Goal: Information Seeking & Learning: Find contact information

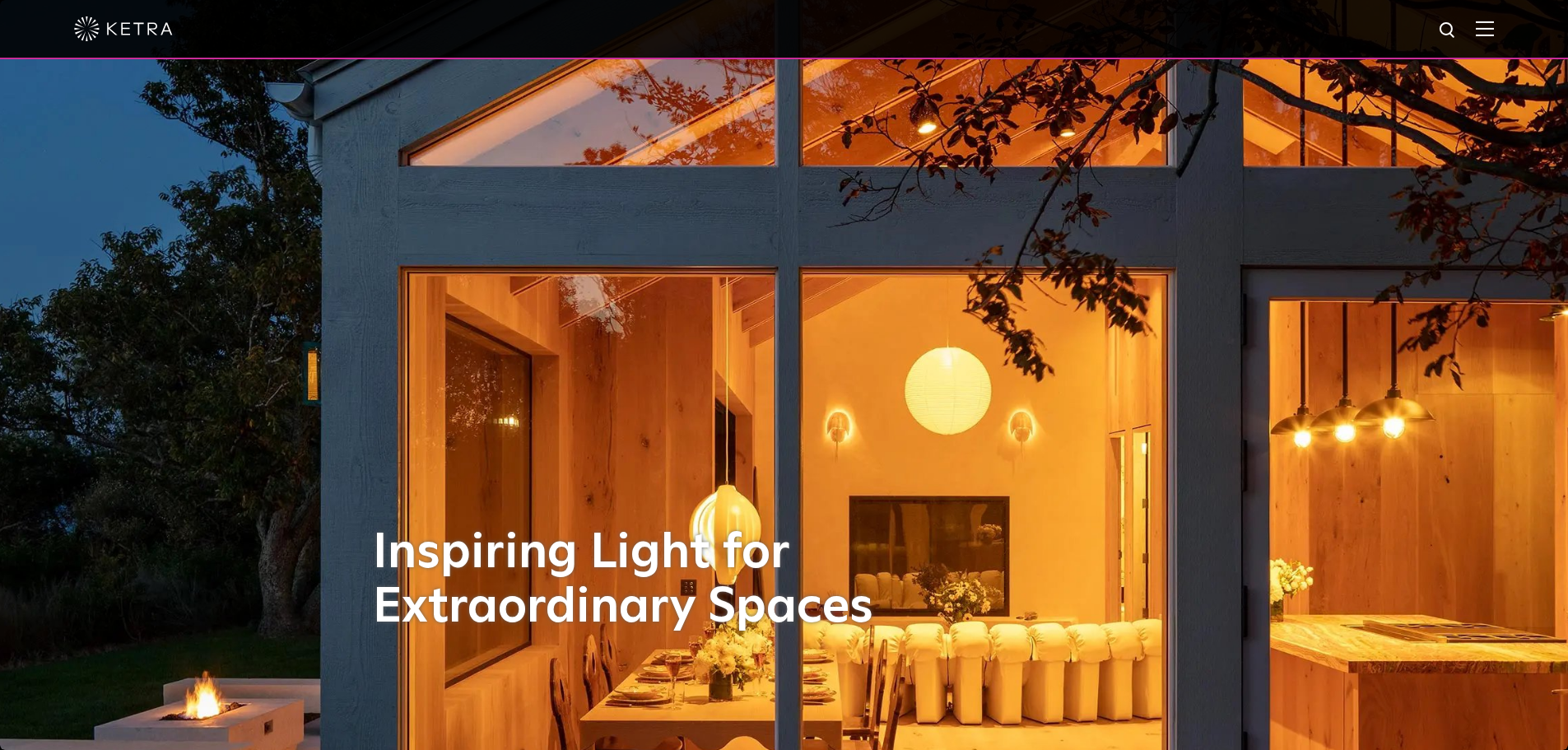
click at [1494, 29] on img at bounding box center [1484, 28] width 18 height 15
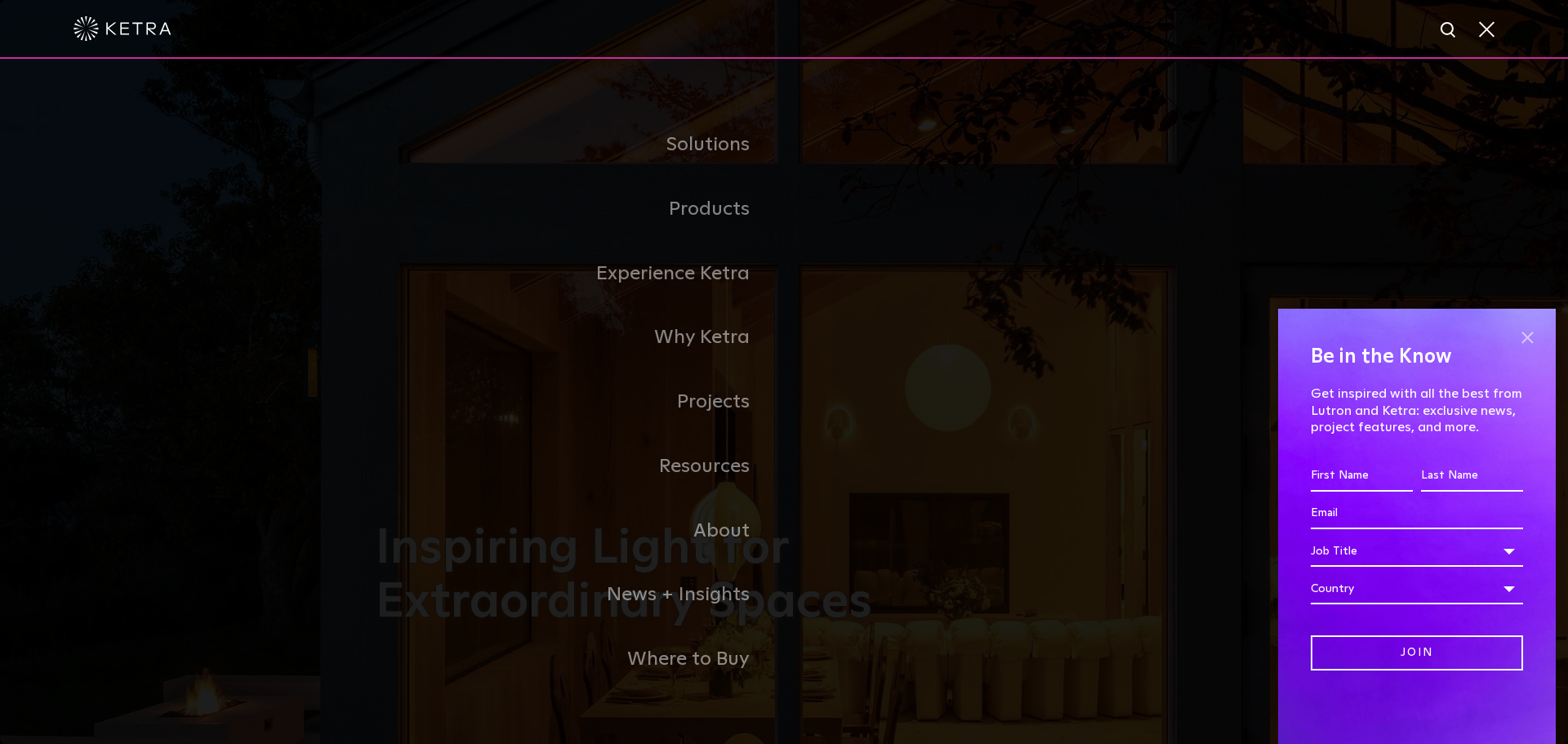
click at [1529, 329] on span at bounding box center [1526, 336] width 24 height 24
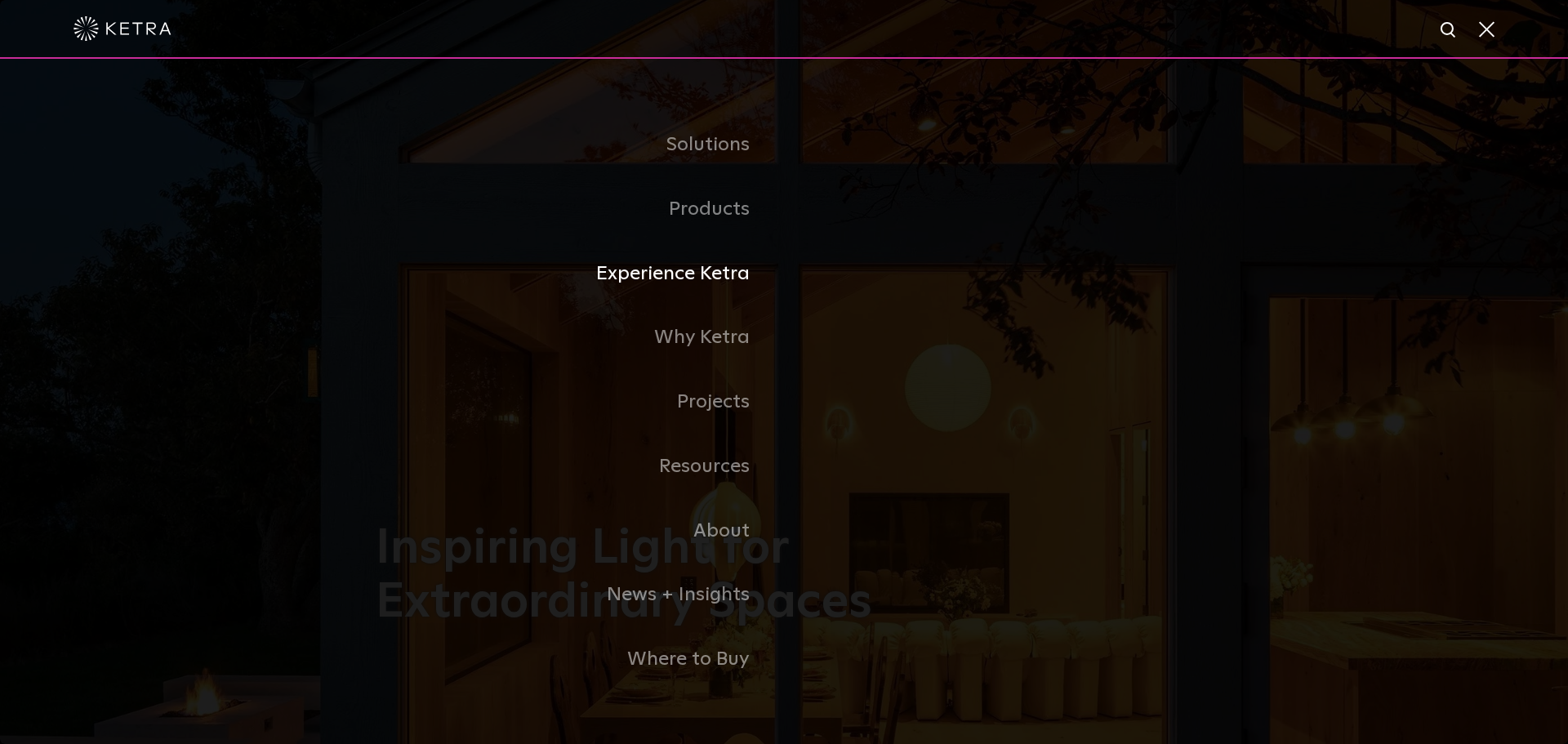
click at [1034, 260] on li "Experience Ketra" at bounding box center [784, 273] width 816 height 65
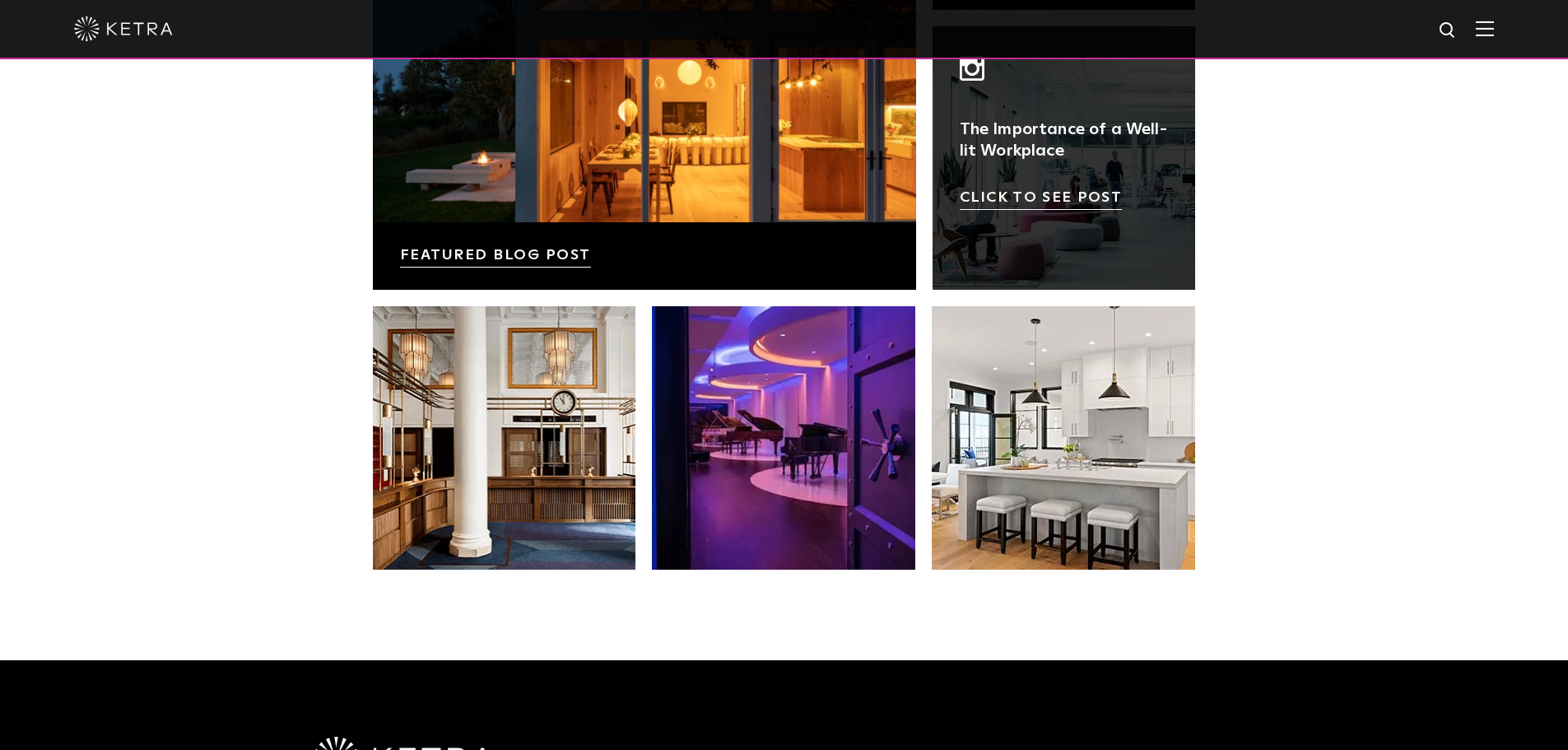
scroll to position [3461, 0]
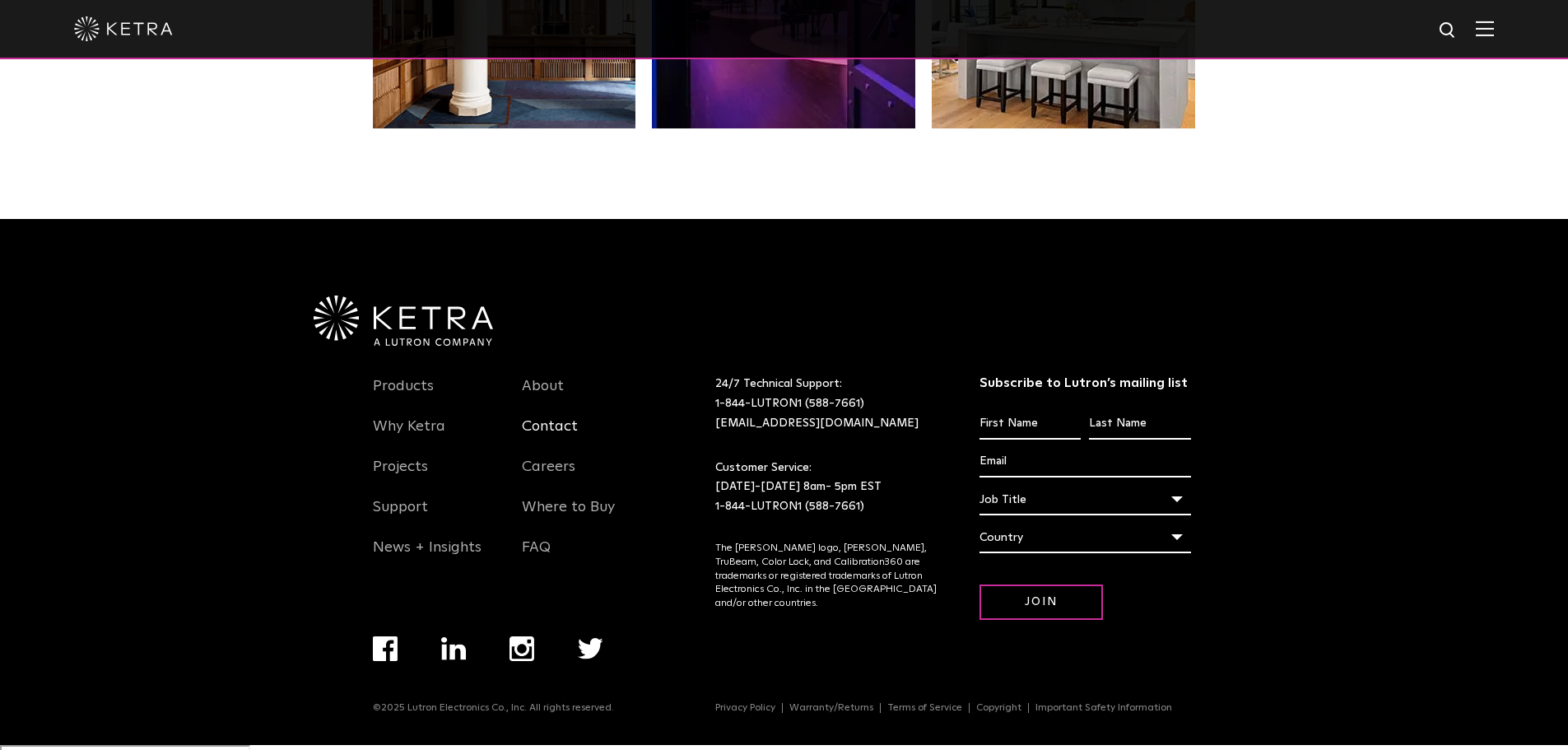
click at [549, 426] on link "Contact" at bounding box center [550, 435] width 56 height 38
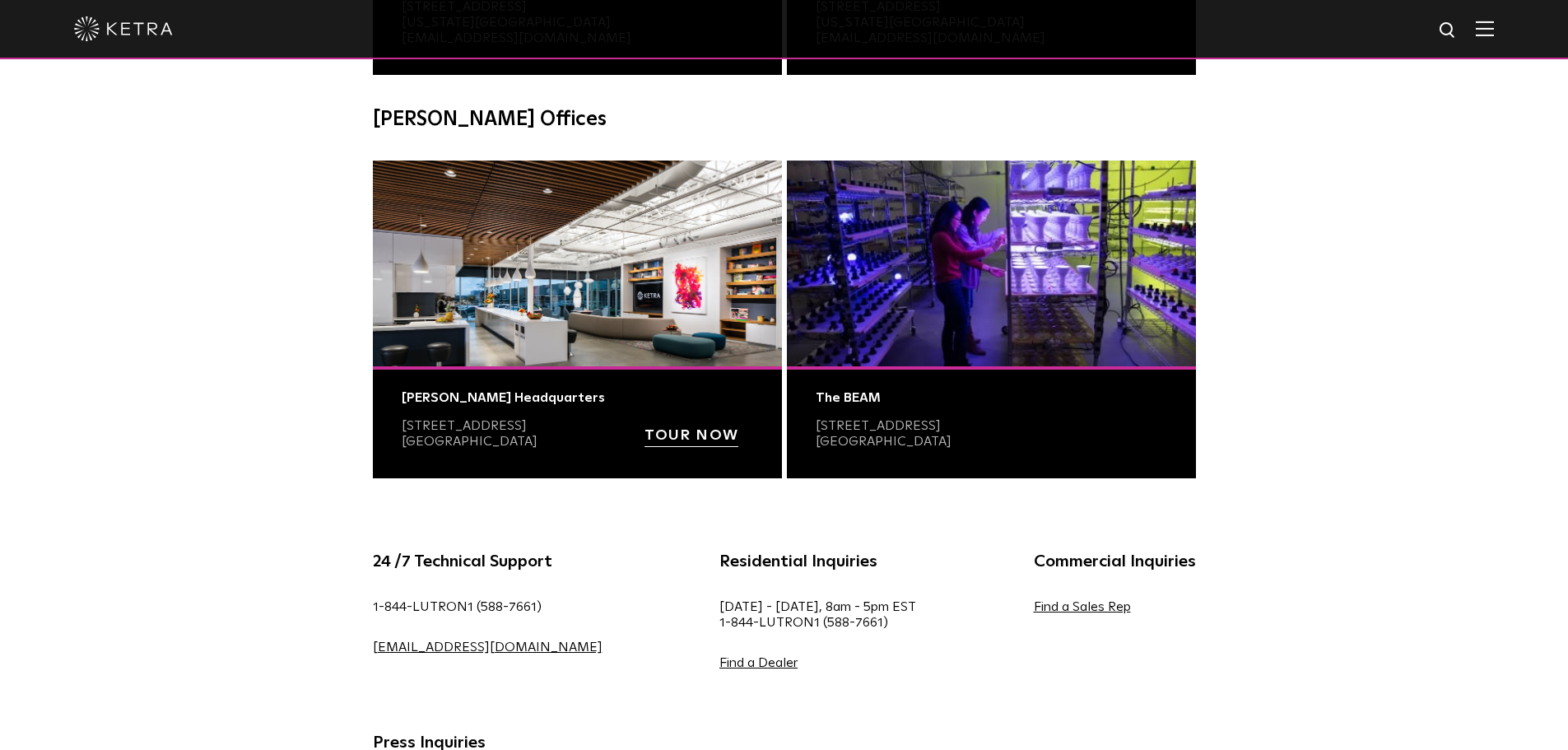
scroll to position [576, 0]
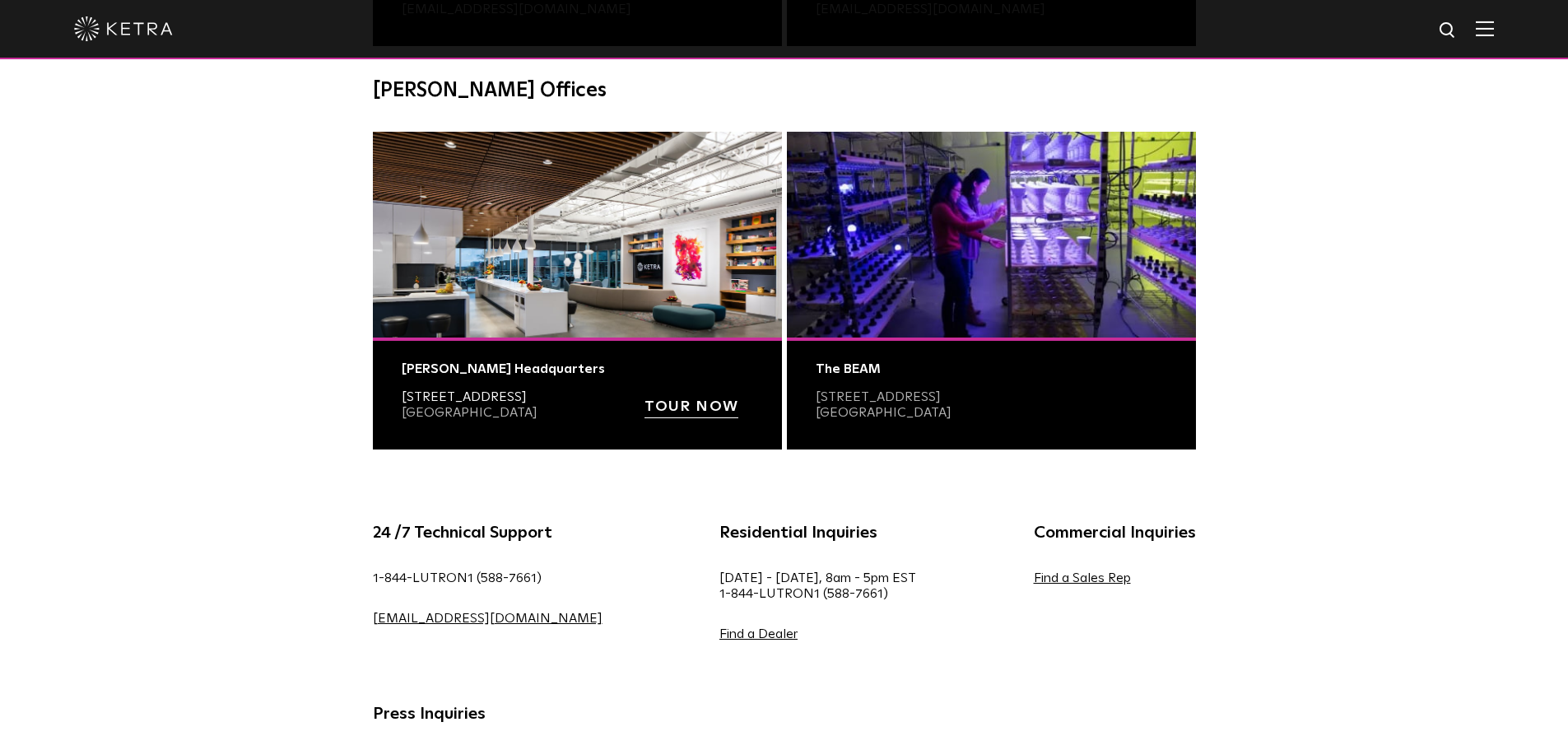
click at [485, 390] on link "[STREET_ADDRESS]" at bounding box center [464, 397] width 125 height 14
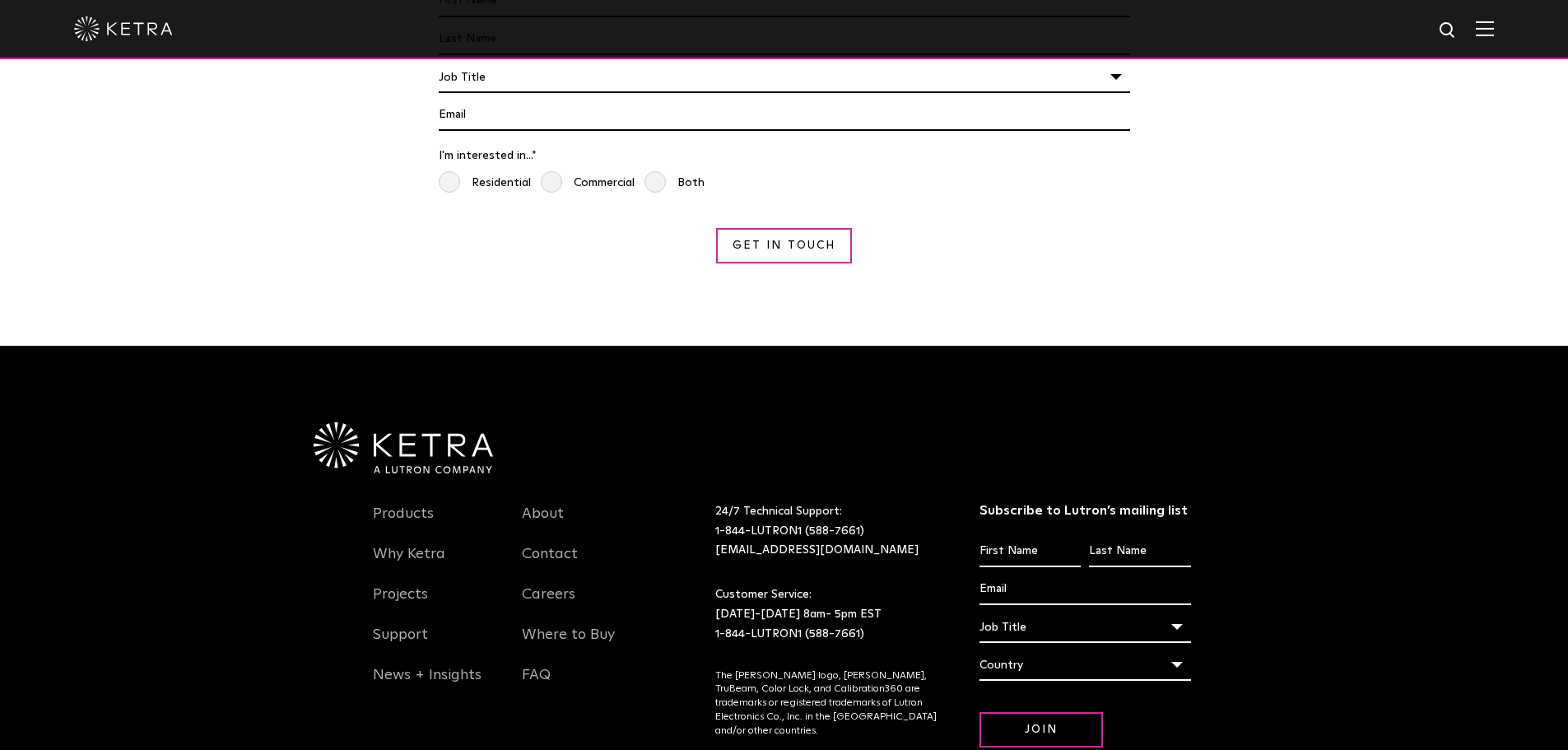
scroll to position [1564, 0]
